Goal: Task Accomplishment & Management: Manage account settings

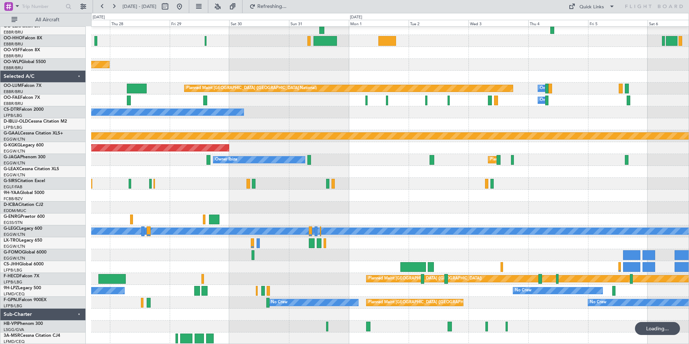
click at [652, 189] on div at bounding box center [389, 184] width 597 height 12
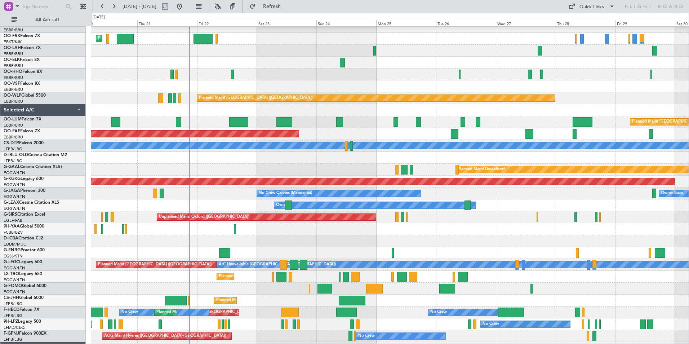
scroll to position [170, 0]
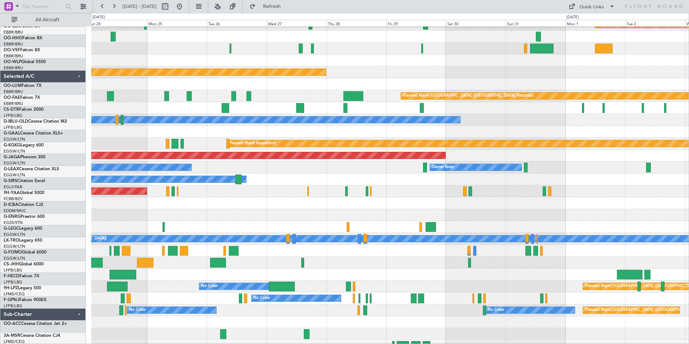
click at [3, 223] on div "Planned Maint Kortrijk-[GEOGRAPHIC_DATA] Planned [GEOGRAPHIC_DATA][PERSON_NAME]…" at bounding box center [344, 178] width 689 height 331
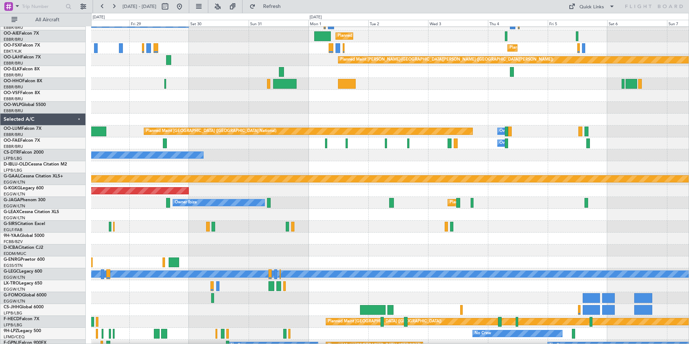
click at [0, 198] on html "[DATE] - [DATE] Refresh Quick Links All Aircraft Planned Maint [GEOGRAPHIC_DATA…" at bounding box center [344, 172] width 689 height 344
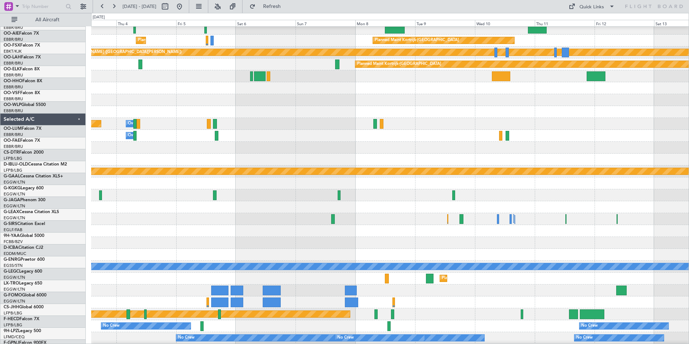
scroll to position [135, 0]
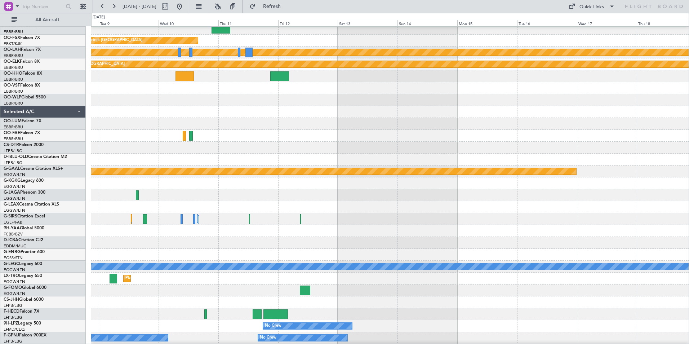
click at [98, 207] on div at bounding box center [389, 207] width 597 height 12
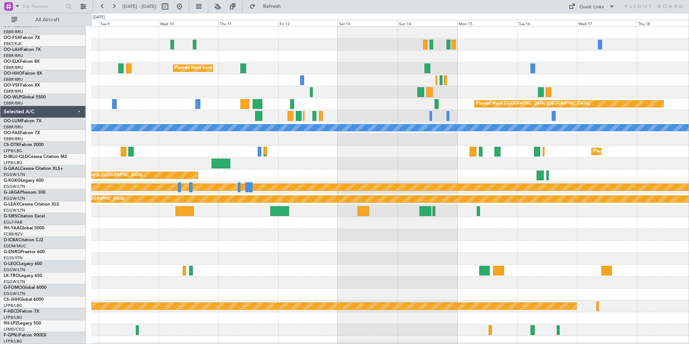
scroll to position [0, 0]
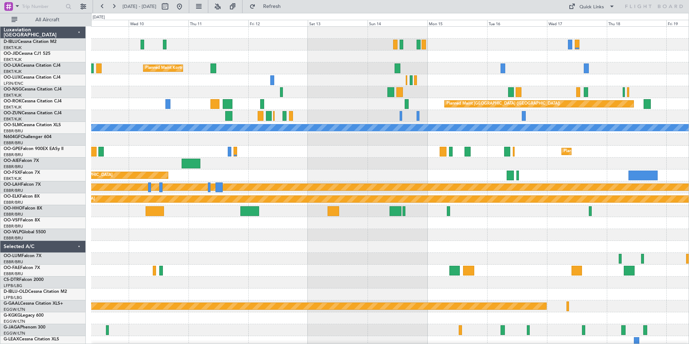
click at [481, 86] on div at bounding box center [389, 80] width 597 height 12
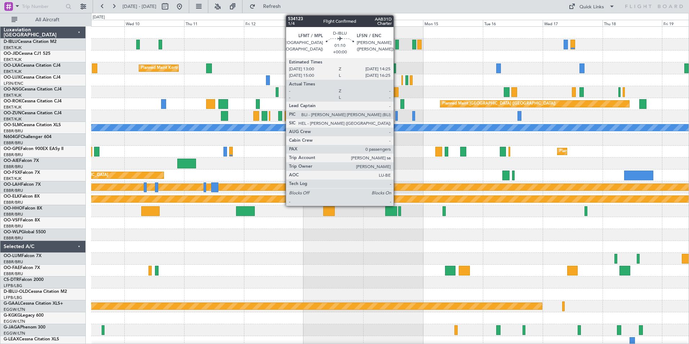
click at [397, 43] on div at bounding box center [397, 45] width 4 height 10
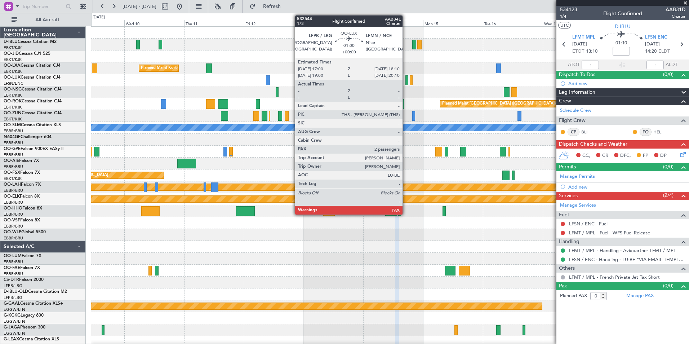
click at [406, 80] on div at bounding box center [406, 80] width 3 height 10
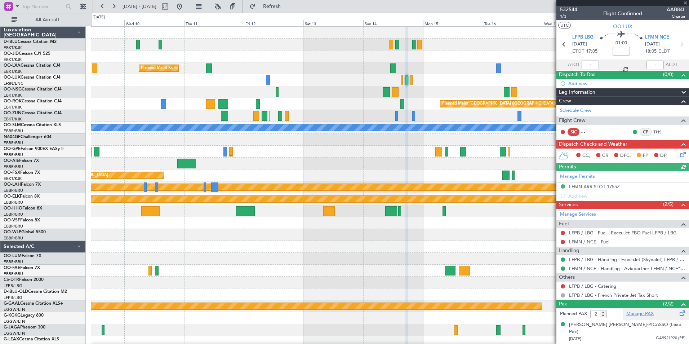
click at [649, 313] on link "Manage PAX" at bounding box center [639, 313] width 27 height 7
click at [683, 3] on span at bounding box center [685, 3] width 7 height 6
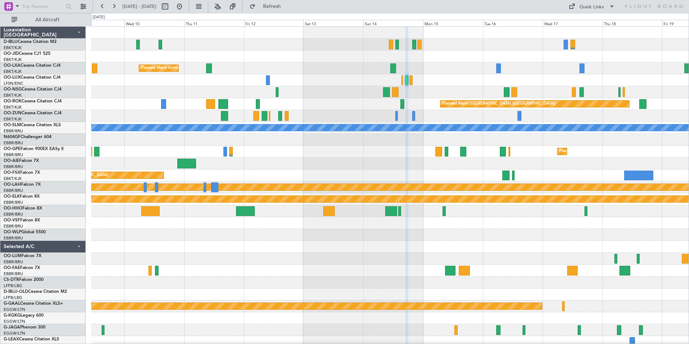
type input "0"
click at [598, 8] on div "Quick Links" at bounding box center [591, 7] width 24 height 7
click at [597, 17] on button "Trip Builder" at bounding box center [592, 23] width 54 height 17
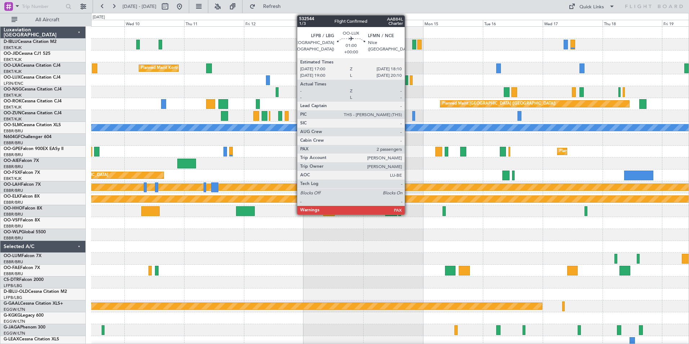
click at [408, 79] on div at bounding box center [406, 80] width 3 height 10
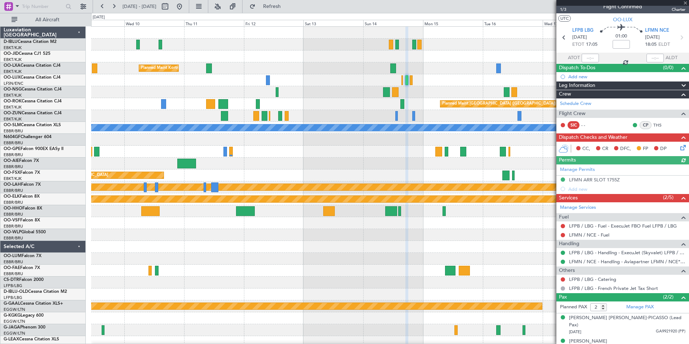
scroll to position [8, 0]
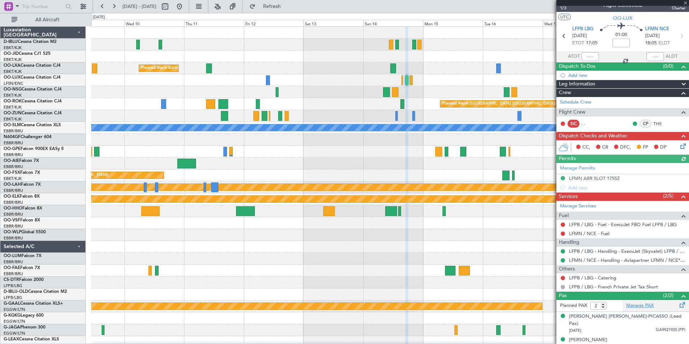
click at [639, 304] on link "Manage PAX" at bounding box center [639, 305] width 27 height 7
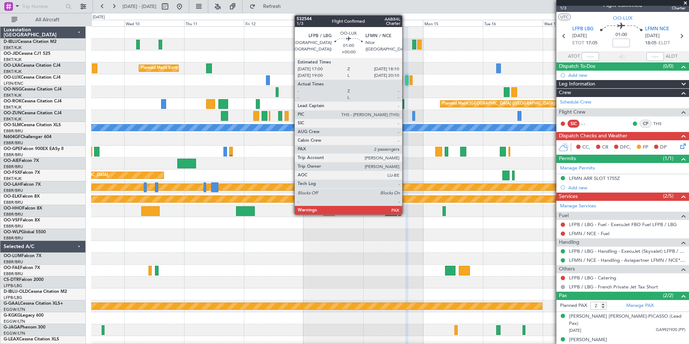
click at [405, 83] on div at bounding box center [406, 80] width 3 height 10
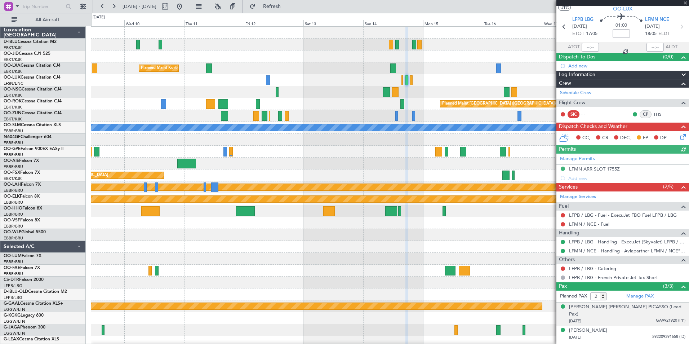
scroll to position [24, 0]
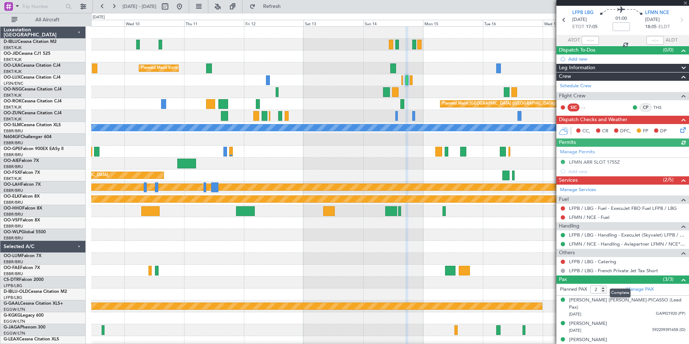
click at [628, 287] on mat-tooltip-component "Complete" at bounding box center [619, 292] width 31 height 19
click at [641, 290] on link "Manage PAX" at bounding box center [639, 289] width 27 height 7
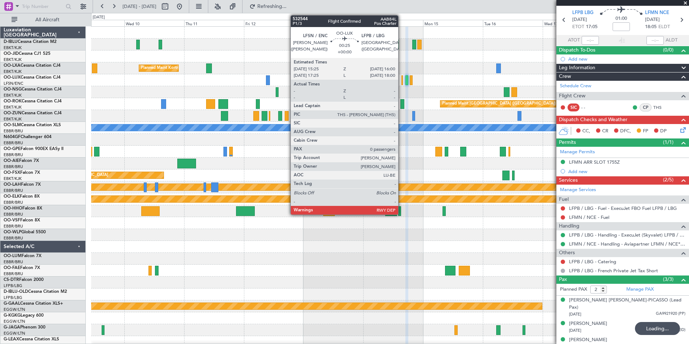
click at [401, 83] on div at bounding box center [402, 80] width 2 height 10
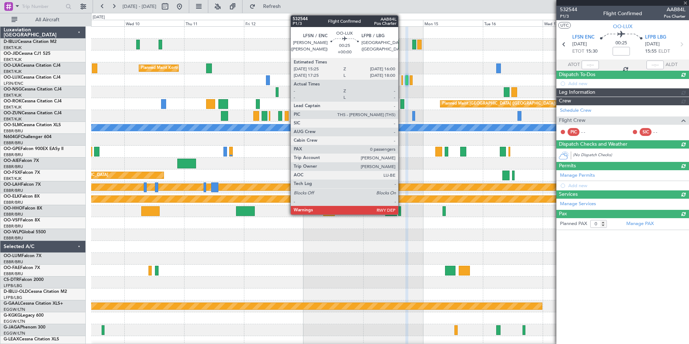
scroll to position [0, 0]
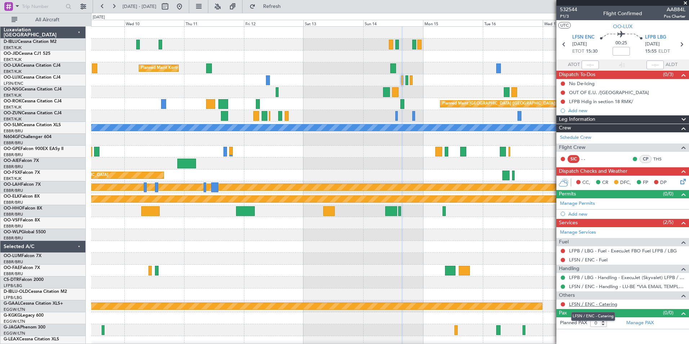
click at [597, 305] on link "LFSN / ENC - Catering" at bounding box center [593, 304] width 48 height 6
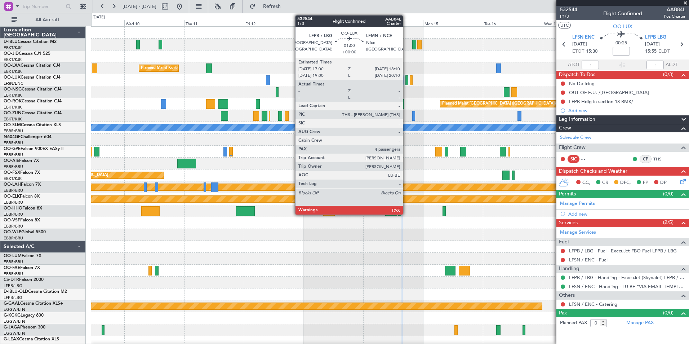
click at [406, 77] on div at bounding box center [406, 80] width 3 height 10
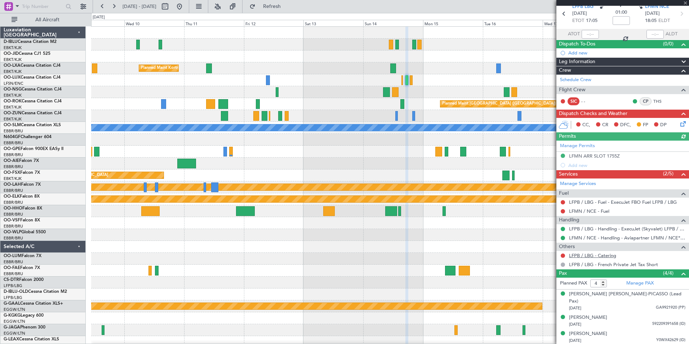
scroll to position [36, 0]
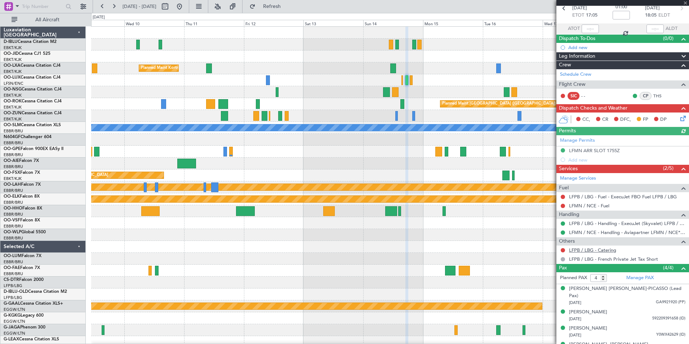
click at [595, 250] on link "LFPB / LBG - Catering" at bounding box center [592, 250] width 47 height 6
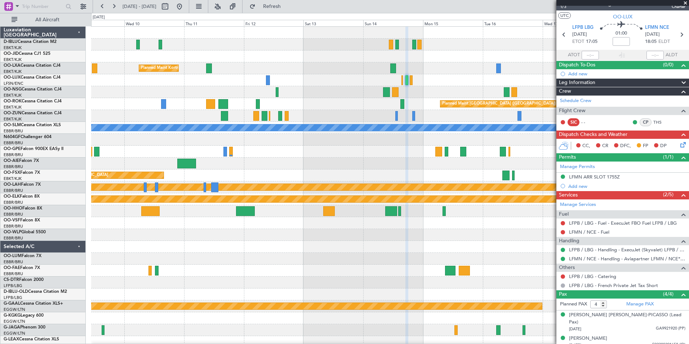
scroll to position [0, 0]
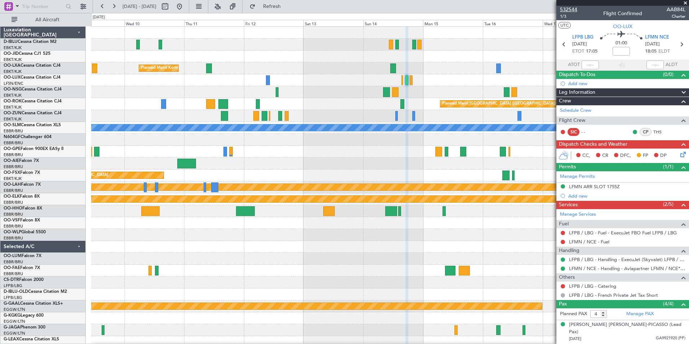
click at [566, 8] on span "532544" at bounding box center [568, 10] width 17 height 8
click at [550, 255] on div "Planned Maint Kortrijk-[GEOGRAPHIC_DATA] Planned Maint [GEOGRAPHIC_DATA] ([GEOG…" at bounding box center [389, 270] width 597 height 487
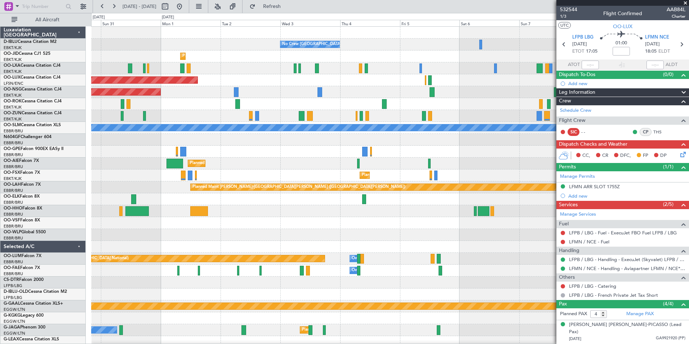
click at [490, 280] on div "No Crew [GEOGRAPHIC_DATA] ([GEOGRAPHIC_DATA] National) Planned Maint [GEOGRAPHI…" at bounding box center [389, 270] width 597 height 487
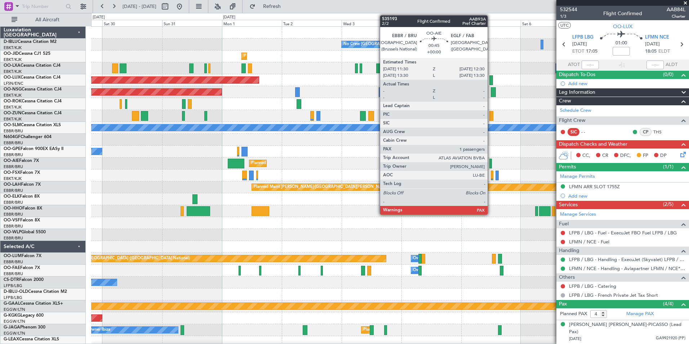
click at [491, 166] on div at bounding box center [490, 163] width 3 height 10
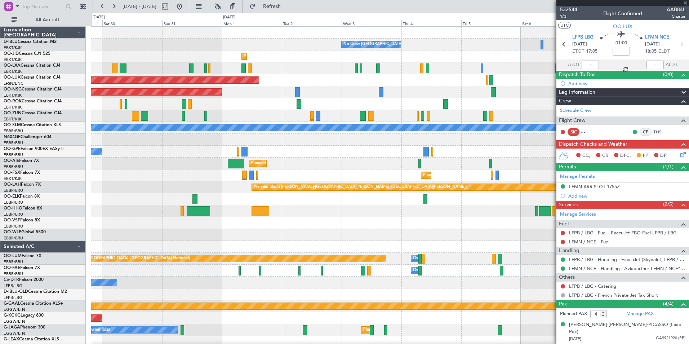
type input "1"
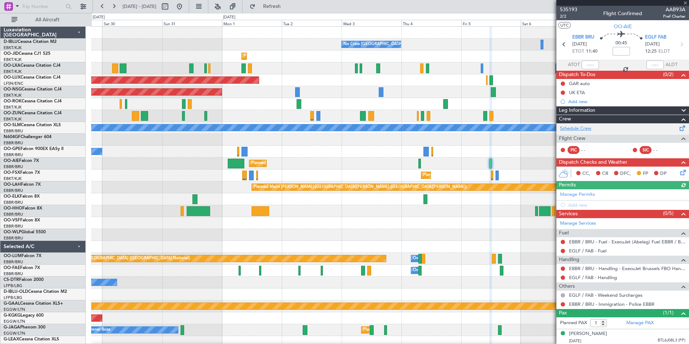
click at [587, 128] on link "Schedule Crew" at bounding box center [575, 128] width 31 height 7
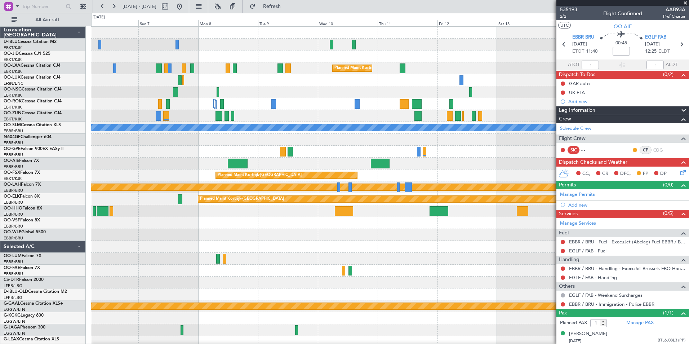
click at [0, 93] on html "[DATE] - [DATE] Refresh Quick Links All Aircraft No Crew [GEOGRAPHIC_DATA] (Bru…" at bounding box center [344, 172] width 689 height 344
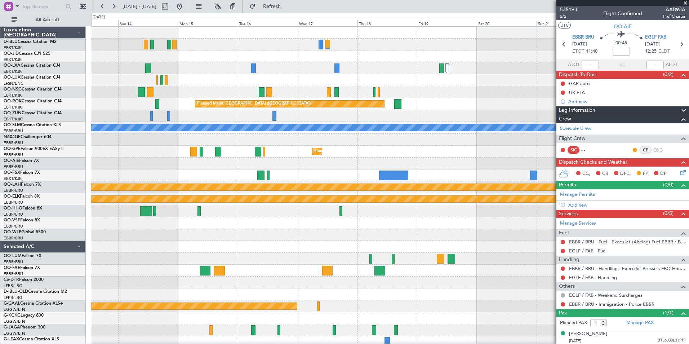
click at [14, 119] on div "Planned Maint [GEOGRAPHIC_DATA] ([GEOGRAPHIC_DATA]) Planned Maint [GEOGRAPHIC_D…" at bounding box center [344, 178] width 689 height 331
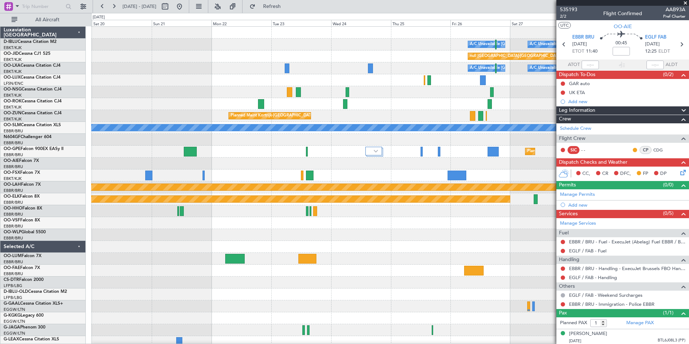
click at [0, 141] on html "[DATE] - [DATE] Refresh Quick Links All Aircraft A/C Unavailable [GEOGRAPHIC_DA…" at bounding box center [344, 172] width 689 height 344
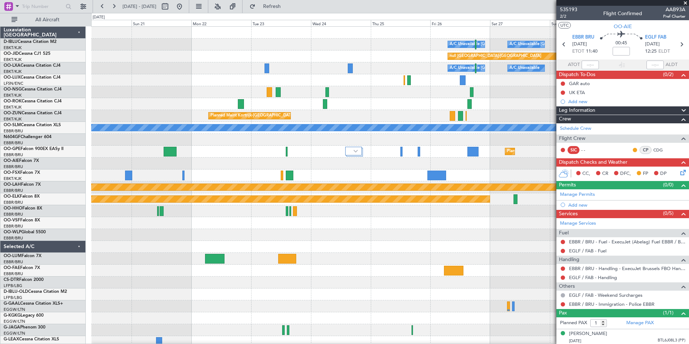
click at [30, 143] on div "A/C Unavailable [GEOGRAPHIC_DATA] ([GEOGRAPHIC_DATA] National) A/C Unavailable …" at bounding box center [344, 178] width 689 height 331
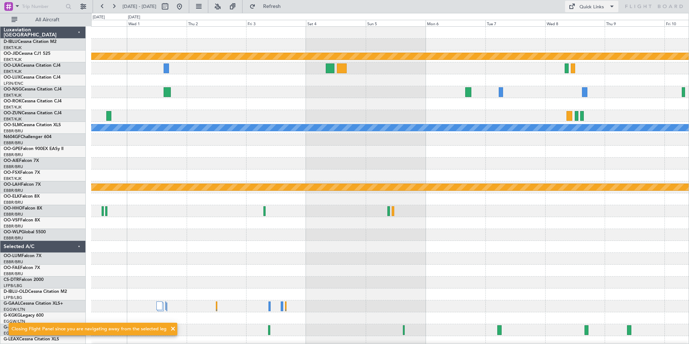
click at [591, 8] on div "Quick Links" at bounding box center [591, 7] width 24 height 7
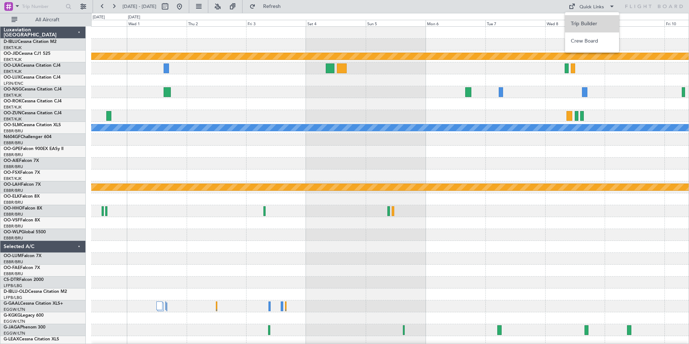
click at [591, 23] on button "Trip Builder" at bounding box center [592, 23] width 54 height 17
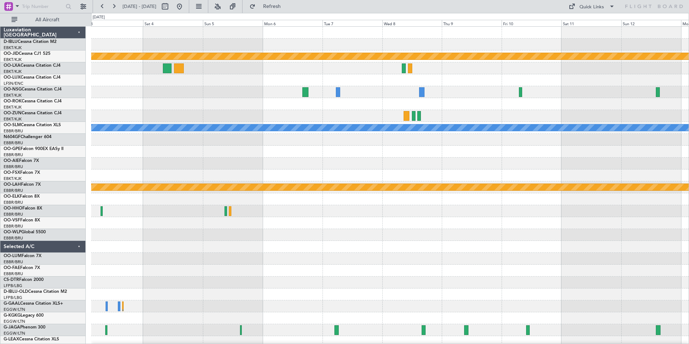
click at [283, 157] on div "null [GEOGRAPHIC_DATA]-[GEOGRAPHIC_DATA] Planned Maint [GEOGRAPHIC_DATA] ([GEOG…" at bounding box center [389, 253] width 597 height 452
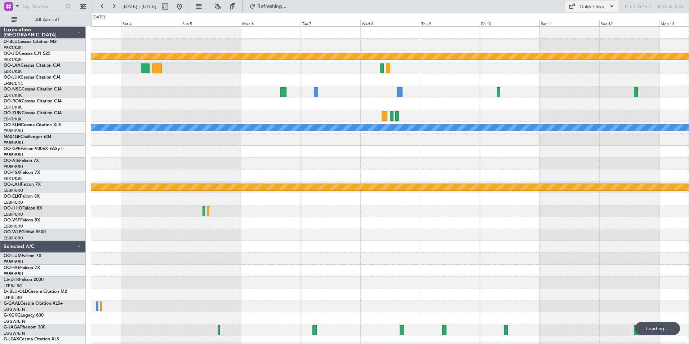
click at [582, 9] on div "Quick Links" at bounding box center [591, 7] width 24 height 7
click at [592, 20] on button "Trip Builder" at bounding box center [592, 23] width 54 height 17
click at [579, 9] on button "Quick Links" at bounding box center [591, 7] width 53 height 12
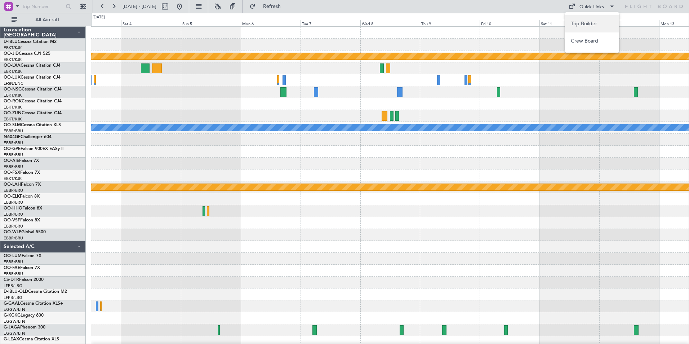
click at [581, 20] on button "Trip Builder" at bounding box center [592, 23] width 54 height 17
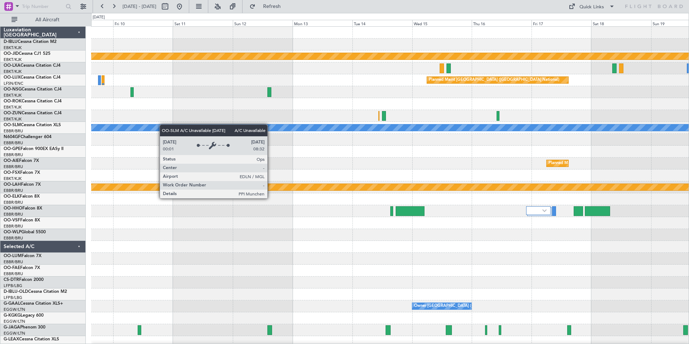
click at [111, 127] on div "null [GEOGRAPHIC_DATA]-[GEOGRAPHIC_DATA] Planned Maint [GEOGRAPHIC_DATA] ([GEOG…" at bounding box center [389, 253] width 597 height 452
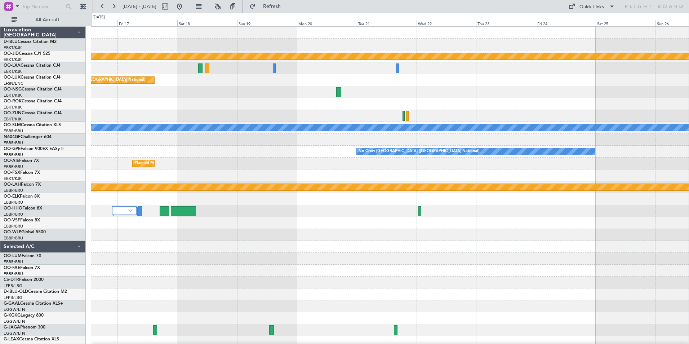
click at [47, 148] on div "null [GEOGRAPHIC_DATA]-[GEOGRAPHIC_DATA] Planned Maint [GEOGRAPHIC_DATA] ([GEOG…" at bounding box center [344, 178] width 689 height 331
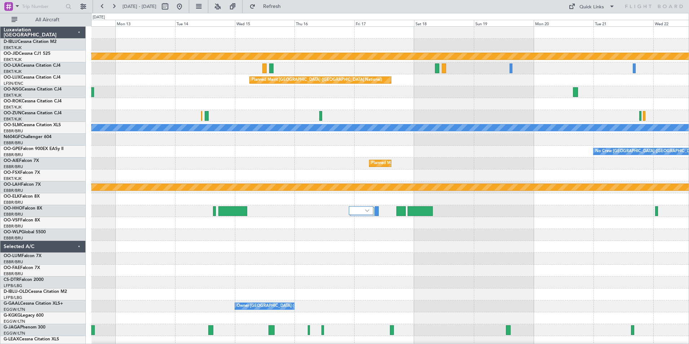
click at [517, 148] on div "null [GEOGRAPHIC_DATA]-[GEOGRAPHIC_DATA] Planned Maint [GEOGRAPHIC_DATA] ([GEOG…" at bounding box center [389, 253] width 597 height 452
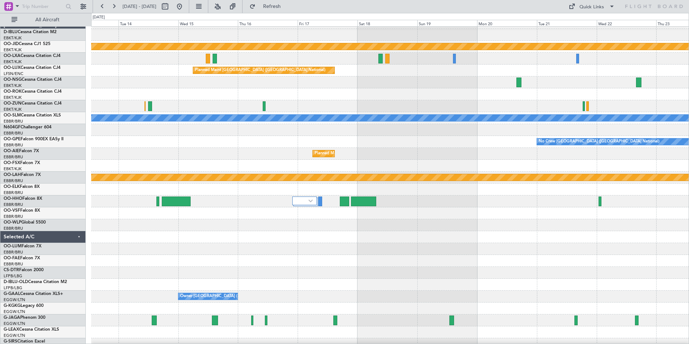
click at [447, 208] on div at bounding box center [389, 213] width 597 height 12
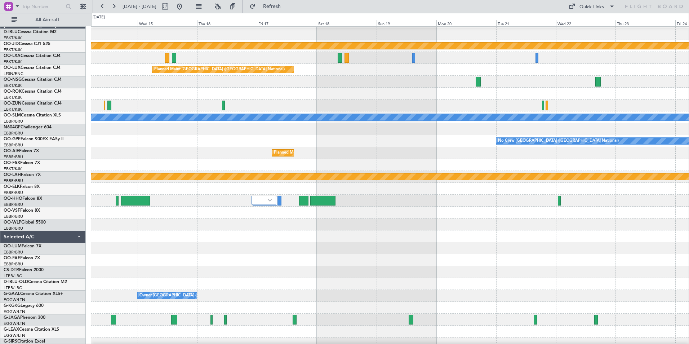
scroll to position [21, 0]
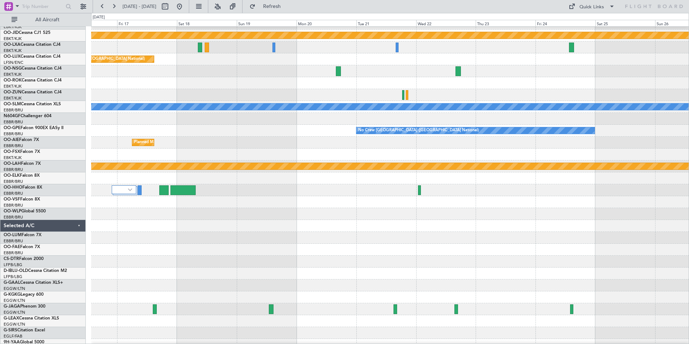
click at [346, 203] on div at bounding box center [389, 202] width 597 height 12
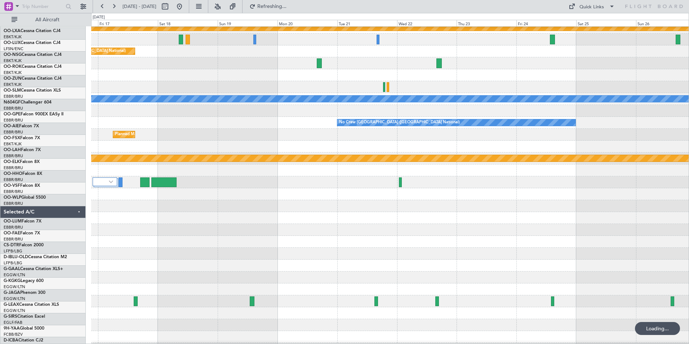
scroll to position [0, 0]
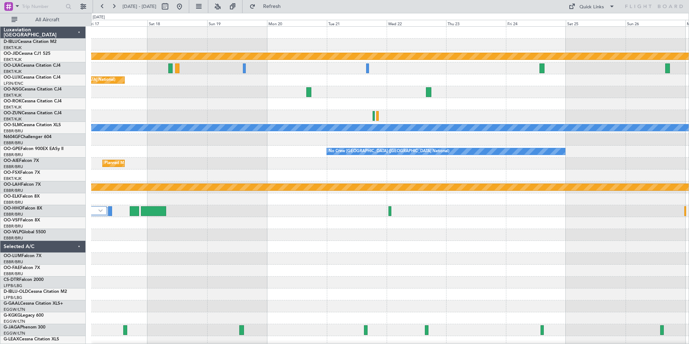
click at [576, 13] on div "null [GEOGRAPHIC_DATA]-[GEOGRAPHIC_DATA] Planned Maint [GEOGRAPHIC_DATA] ([GEOG…" at bounding box center [344, 178] width 689 height 331
click at [582, 13] on div "null [GEOGRAPHIC_DATA]-[GEOGRAPHIC_DATA] Planned Maint [GEOGRAPHIC_DATA] ([GEOG…" at bounding box center [344, 178] width 689 height 331
click at [586, 8] on div "Quick Links" at bounding box center [591, 7] width 24 height 7
click at [596, 20] on button "Trip Builder" at bounding box center [592, 23] width 54 height 17
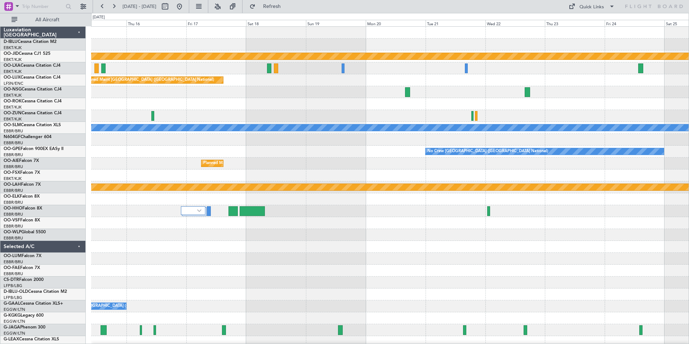
click at [323, 112] on div "null [GEOGRAPHIC_DATA]-[GEOGRAPHIC_DATA] Planned Maint [GEOGRAPHIC_DATA] ([GEOG…" at bounding box center [389, 253] width 597 height 452
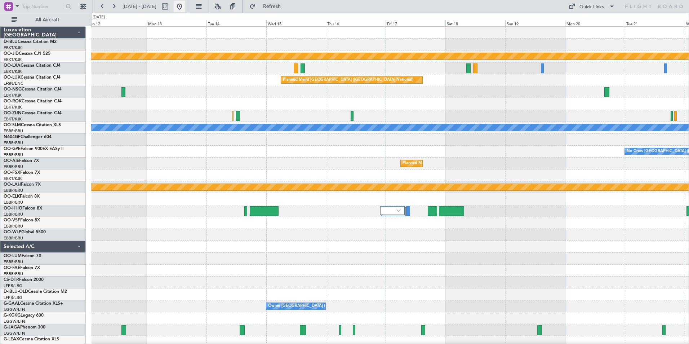
click at [185, 8] on button at bounding box center [180, 7] width 12 height 12
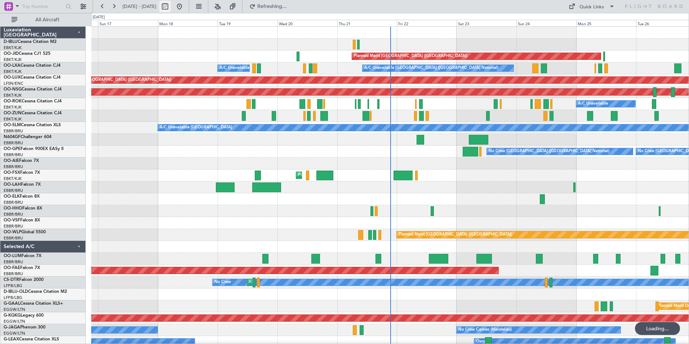
click at [171, 4] on button at bounding box center [165, 7] width 12 height 12
select select "8"
select select "2025"
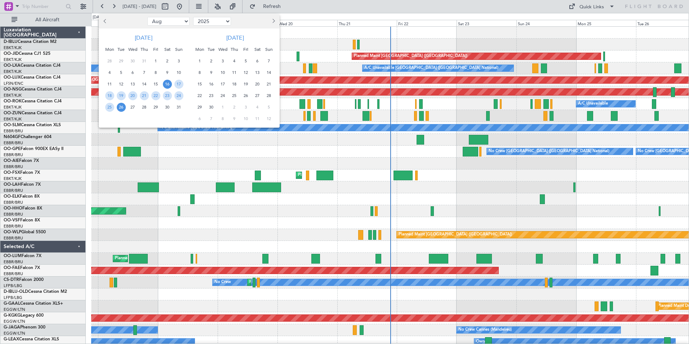
click at [174, 20] on select "Jan Feb Mar Apr May Jun Jul Aug Sep Oct Nov Dec" at bounding box center [168, 21] width 42 height 9
select select "10"
click at [147, 17] on select "Jan Feb Mar Apr May Jun Jul Aug Sep Oct Nov Dec" at bounding box center [168, 21] width 42 height 9
click at [156, 62] on span "3" at bounding box center [155, 61] width 9 height 9
drag, startPoint x: 156, startPoint y: 62, endPoint x: 158, endPoint y: 82, distance: 19.6
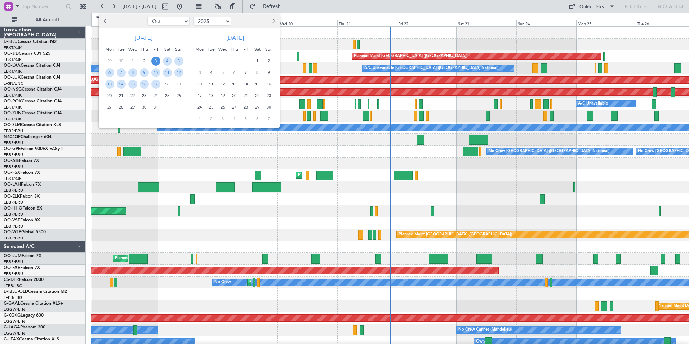
click at [158, 82] on span "17" at bounding box center [155, 84] width 9 height 9
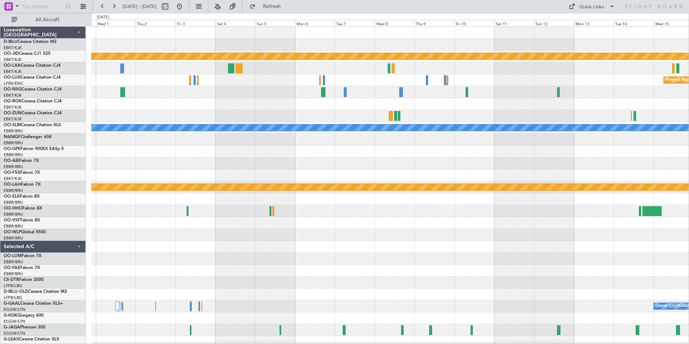
click at [338, 105] on div "A/C Unavailable Kortrijk-Wevelgem null Kortrijk-Wevelgem A/C Unavailable Planne…" at bounding box center [389, 253] width 597 height 452
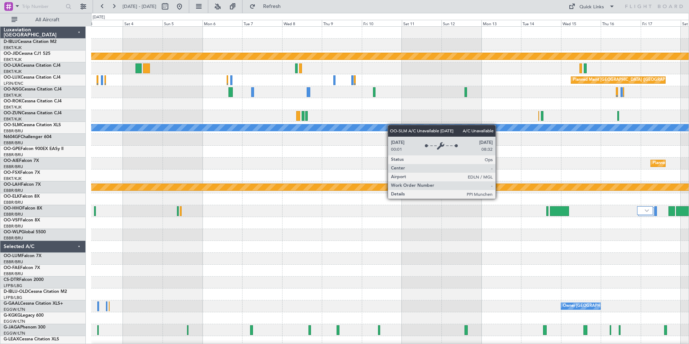
click at [247, 130] on div "null [GEOGRAPHIC_DATA]-[GEOGRAPHIC_DATA] Planned Maint [GEOGRAPHIC_DATA] ([GEOG…" at bounding box center [389, 253] width 597 height 452
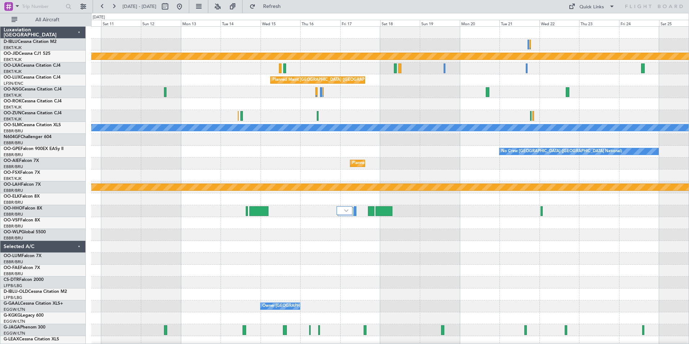
click at [369, 110] on div "null [GEOGRAPHIC_DATA]-[GEOGRAPHIC_DATA] Planned Maint [GEOGRAPHIC_DATA] ([GEOG…" at bounding box center [389, 253] width 597 height 452
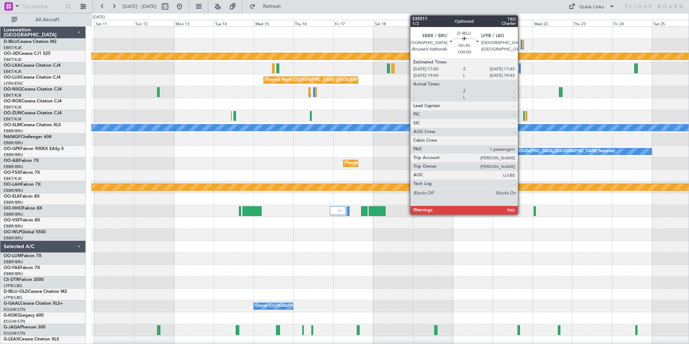
click at [521, 46] on div at bounding box center [521, 45] width 1 height 10
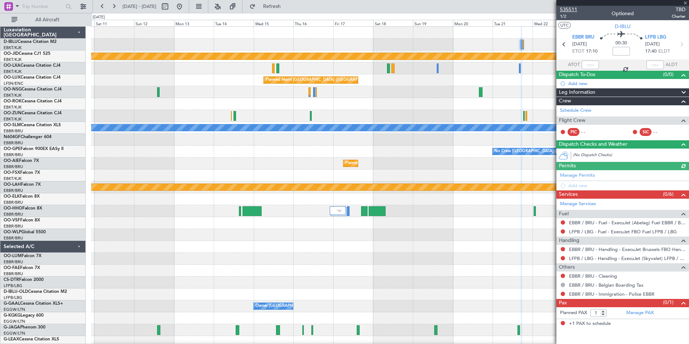
click at [569, 8] on span "535511" at bounding box center [568, 10] width 17 height 8
